Goal: Find specific page/section

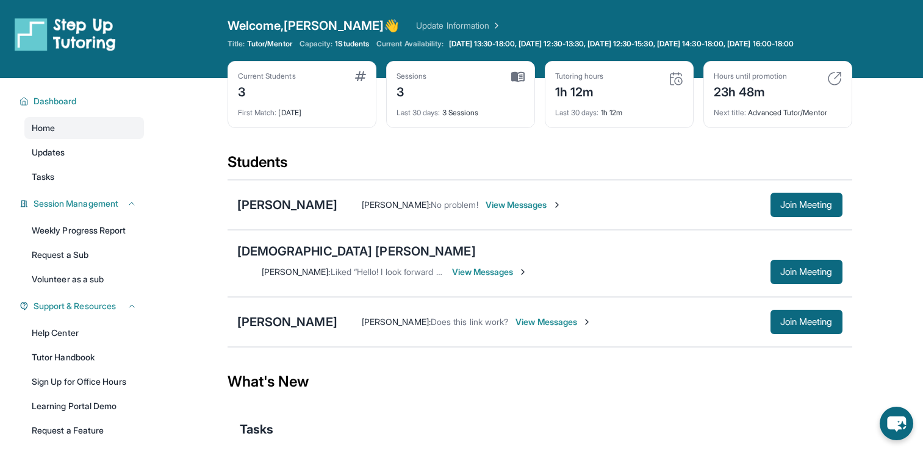
scroll to position [61, 0]
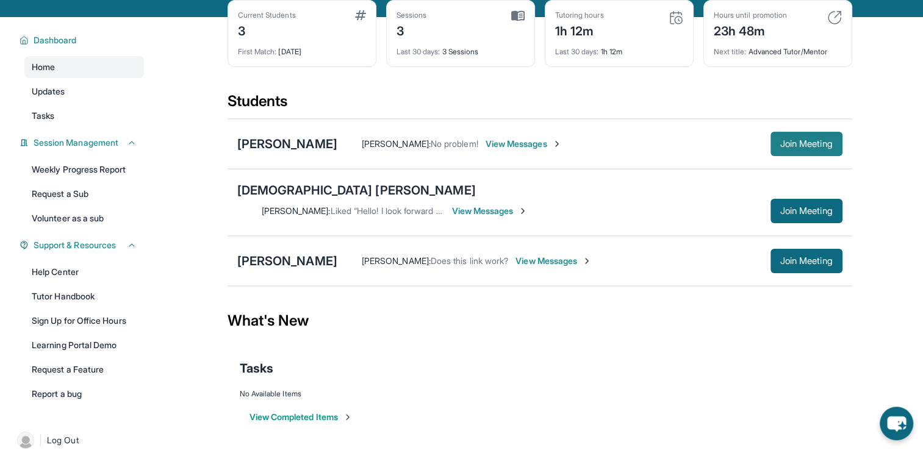
click at [798, 148] on span "Join Meeting" at bounding box center [806, 143] width 52 height 7
click at [312, 153] on div "[PERSON_NAME]" at bounding box center [287, 143] width 100 height 17
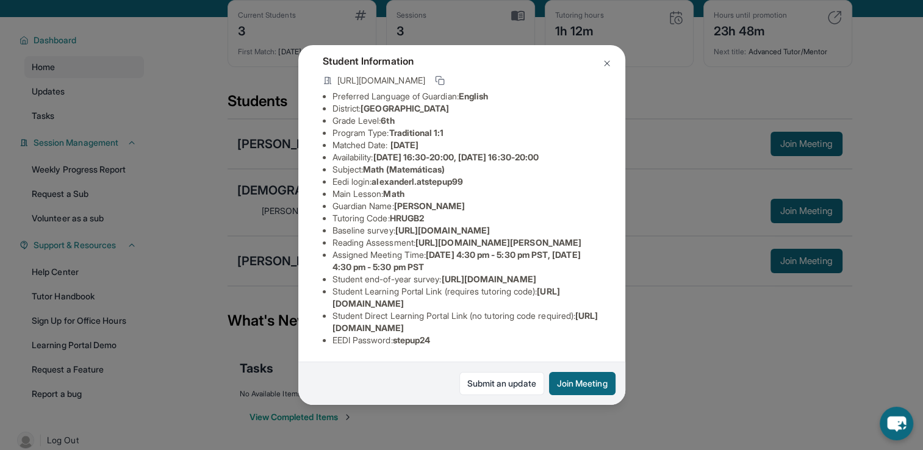
scroll to position [0, 0]
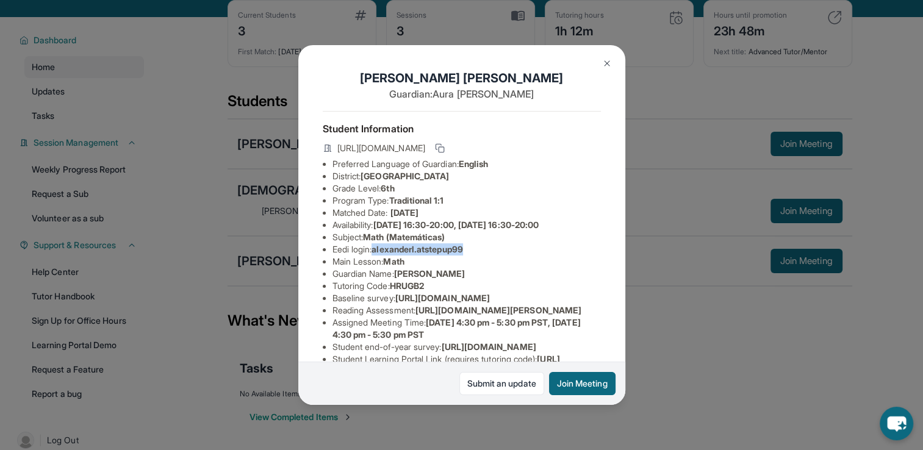
drag, startPoint x: 476, startPoint y: 258, endPoint x: 378, endPoint y: 258, distance: 98.2
click at [378, 256] on li "Eedi login : [PERSON_NAME].atstepup99" at bounding box center [467, 249] width 268 height 12
copy span "alexanderl.atstepup99"
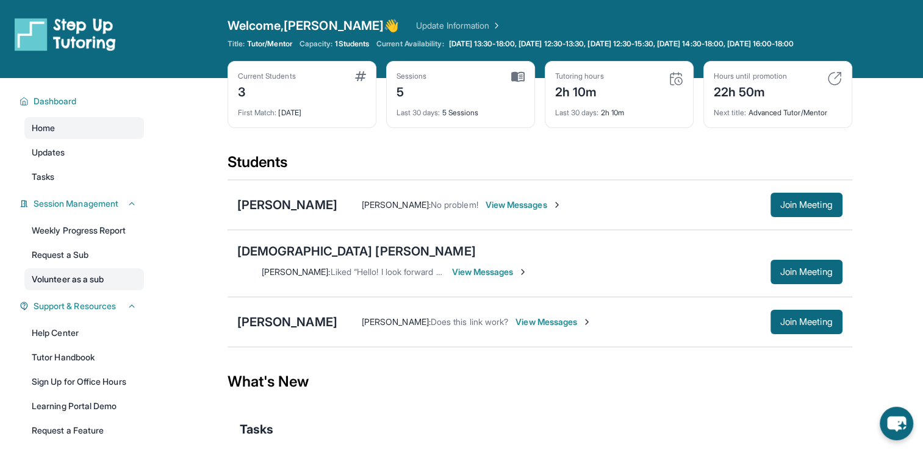
scroll to position [61, 0]
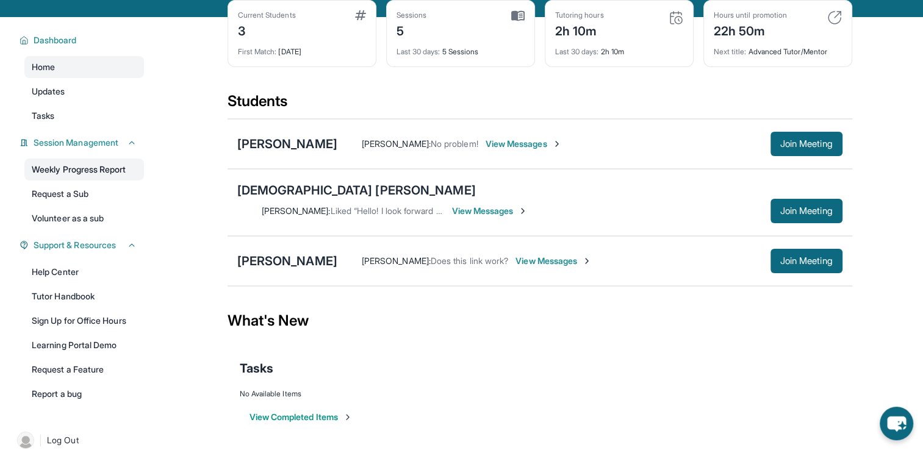
click at [112, 181] on link "Weekly Progress Report" at bounding box center [84, 170] width 120 height 22
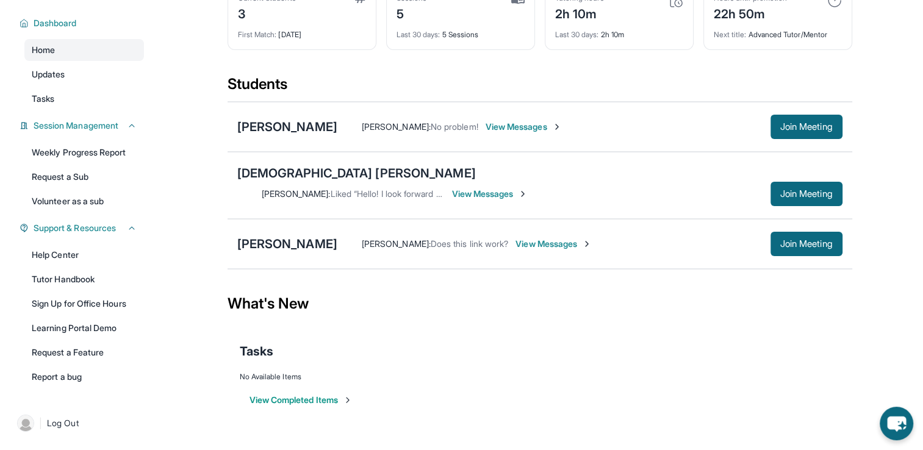
scroll to position [0, 0]
